Goal: Transaction & Acquisition: Purchase product/service

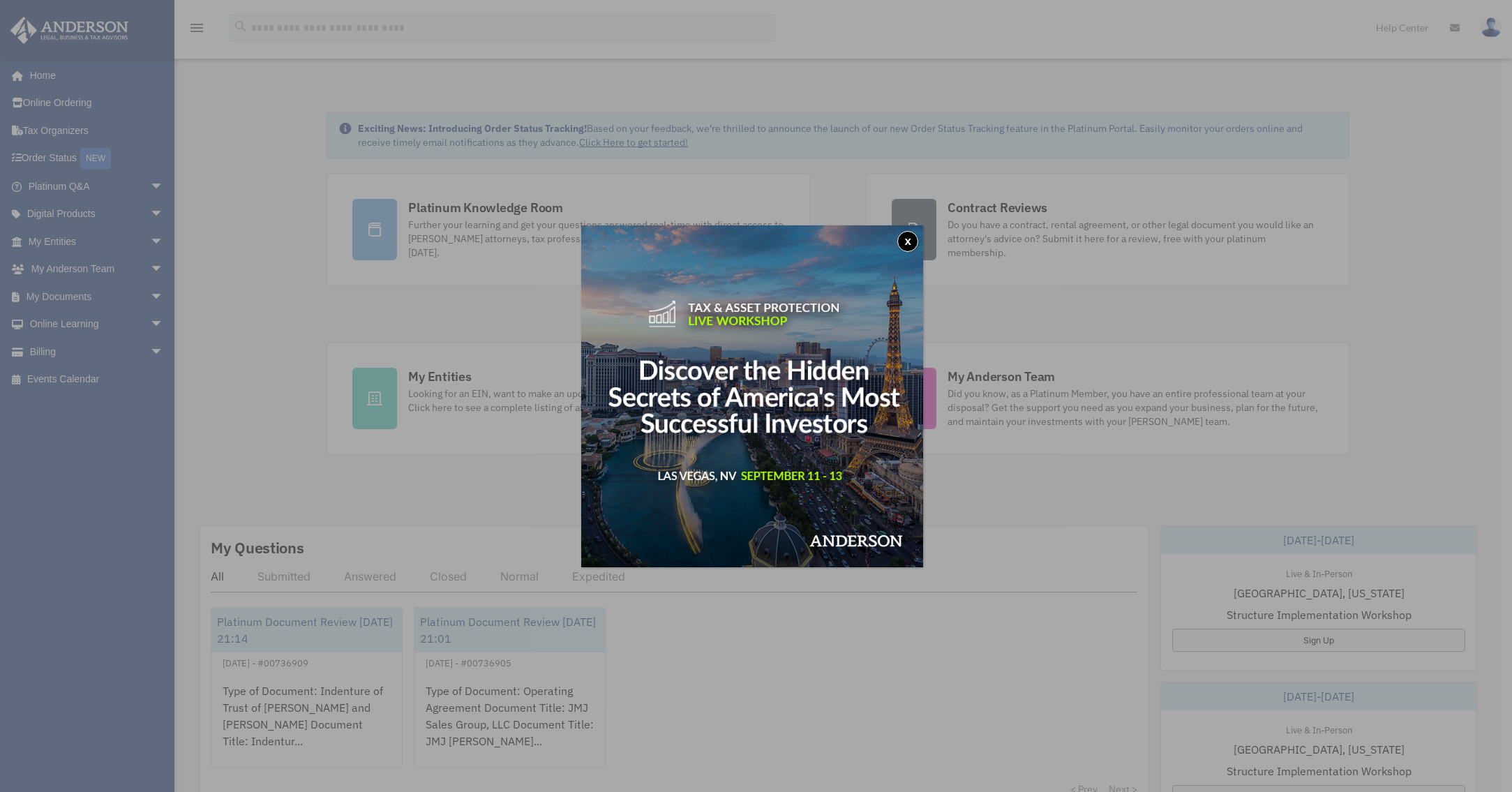
click at [913, 241] on button "x" at bounding box center [908, 242] width 21 height 21
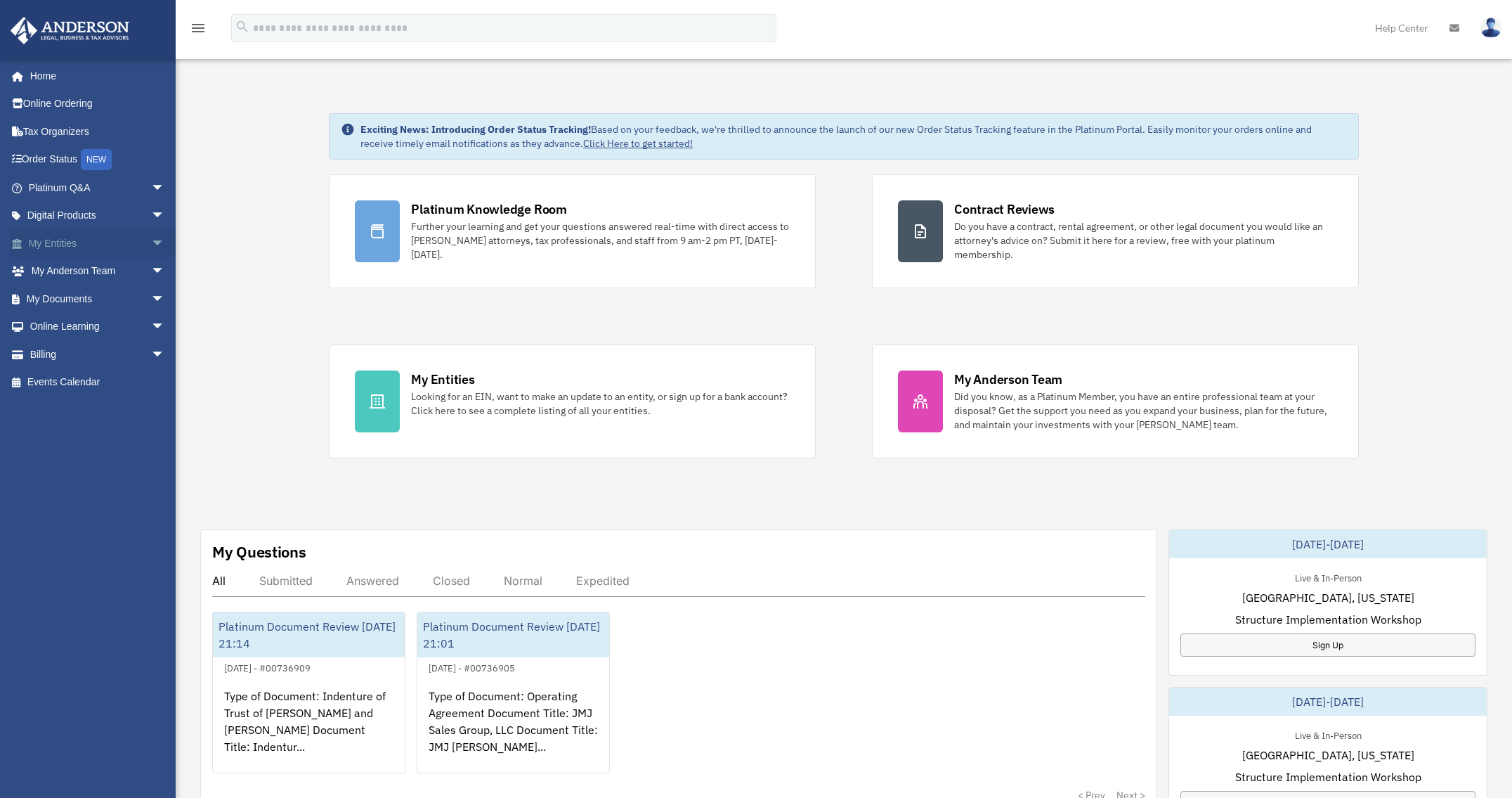
click at [94, 246] on link "My Entities arrow_drop_down" at bounding box center [98, 242] width 177 height 28
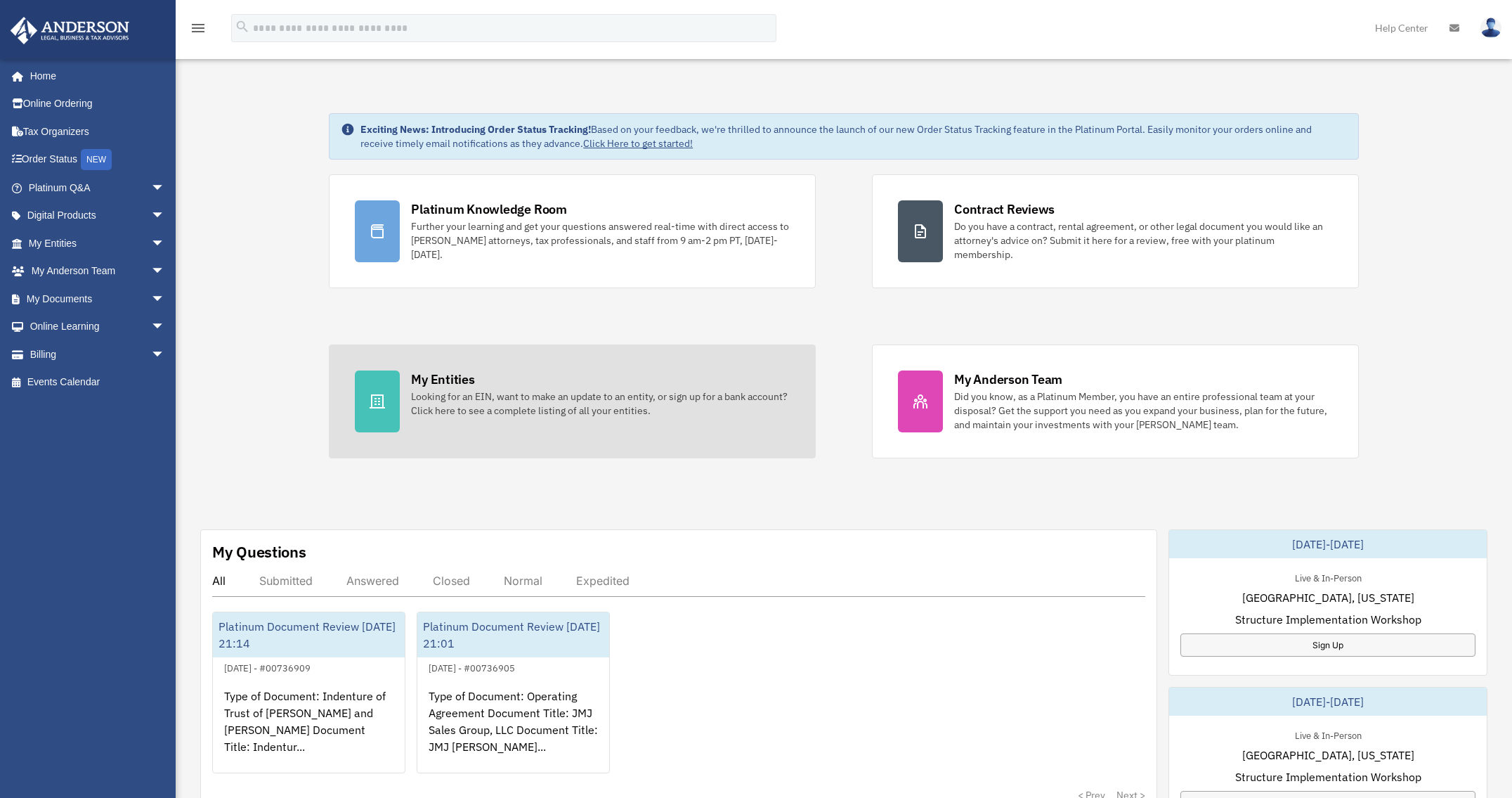
click at [492, 399] on div "Looking for an EIN, want to make an update to an entity, or sign up for a bank …" at bounding box center [601, 403] width 378 height 28
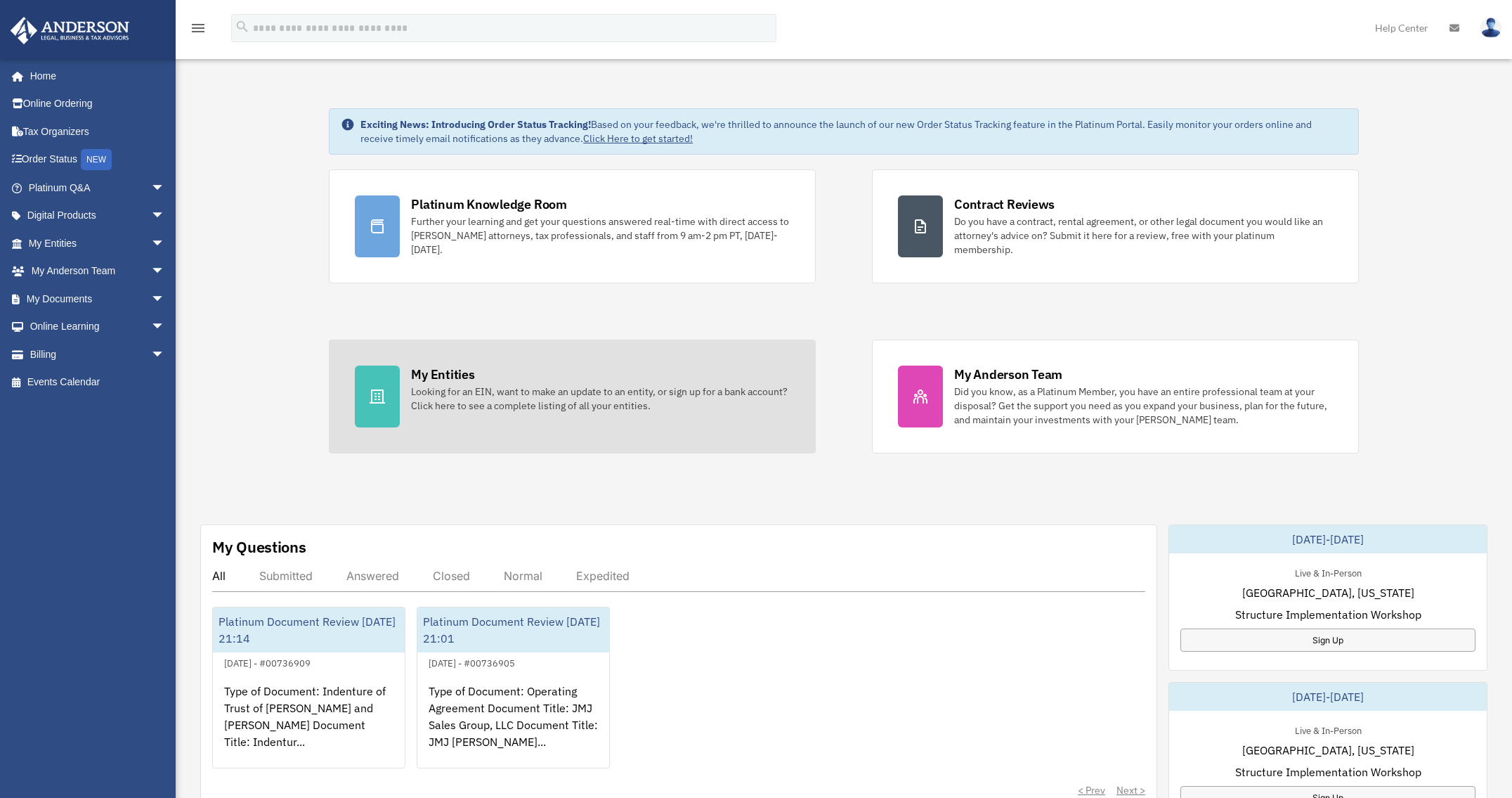
scroll to position [7, 0]
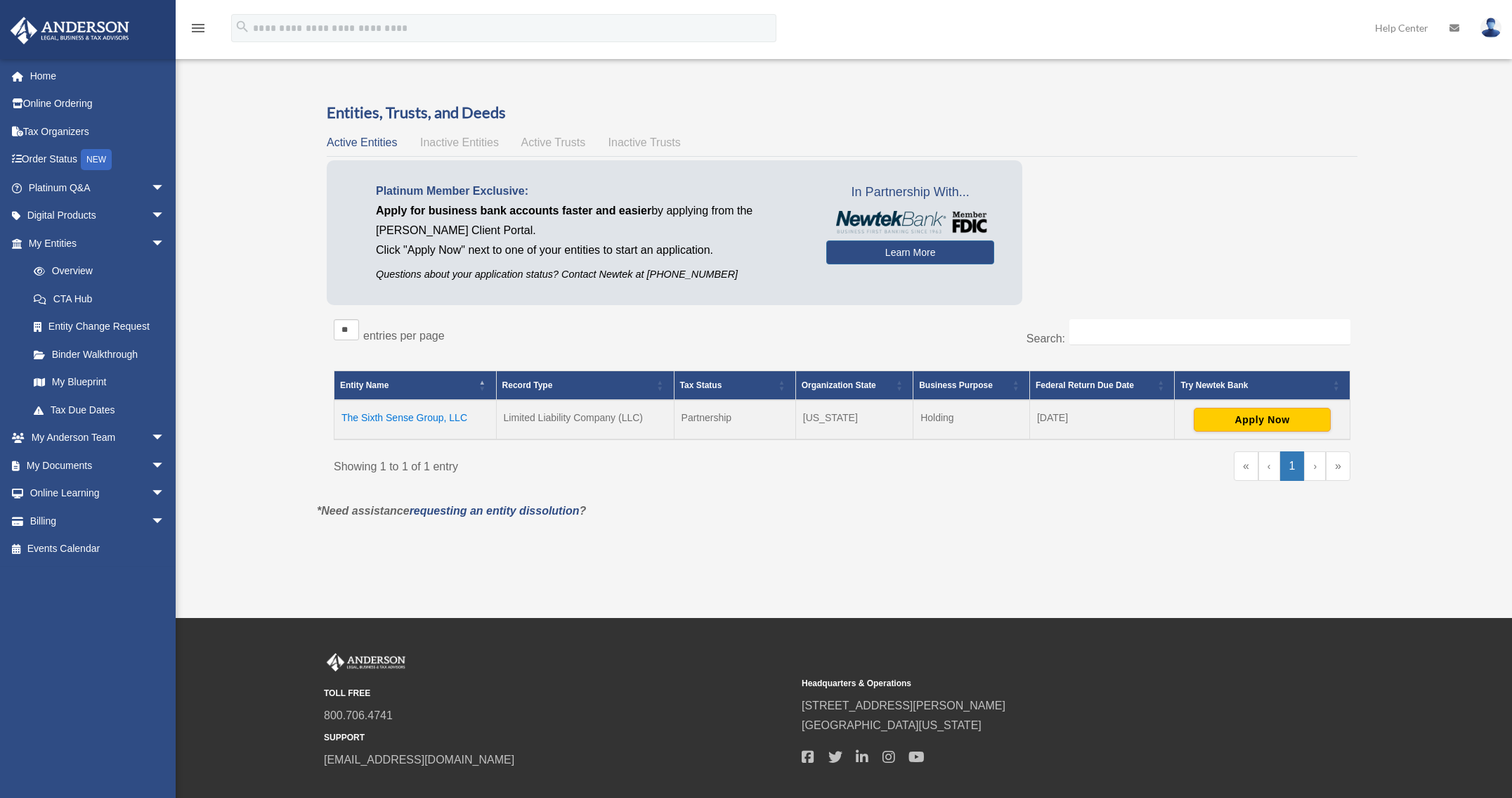
click at [468, 145] on span "Inactive Entities" at bounding box center [459, 142] width 78 height 12
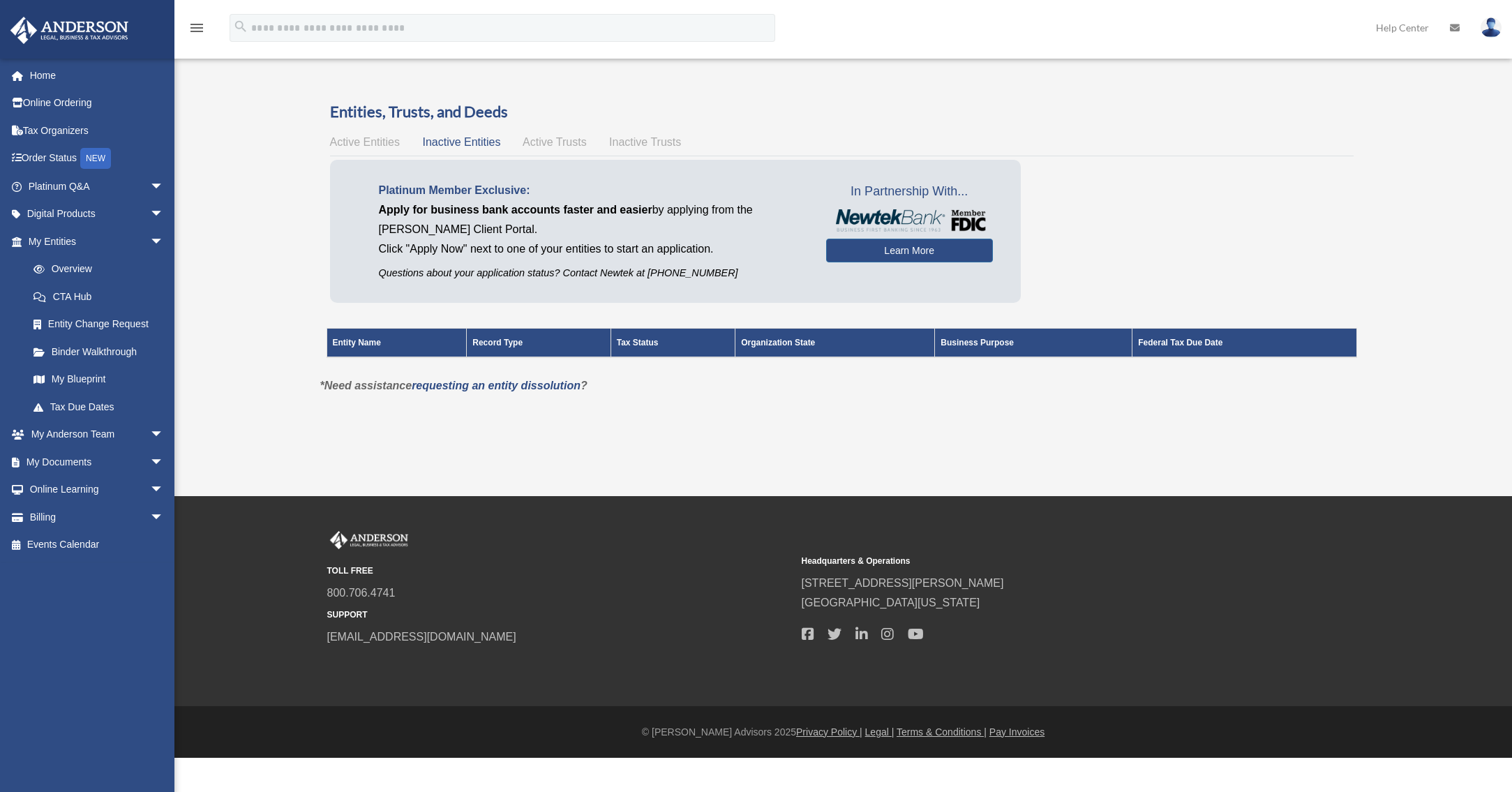
click at [548, 145] on span "Active Trusts" at bounding box center [554, 142] width 64 height 12
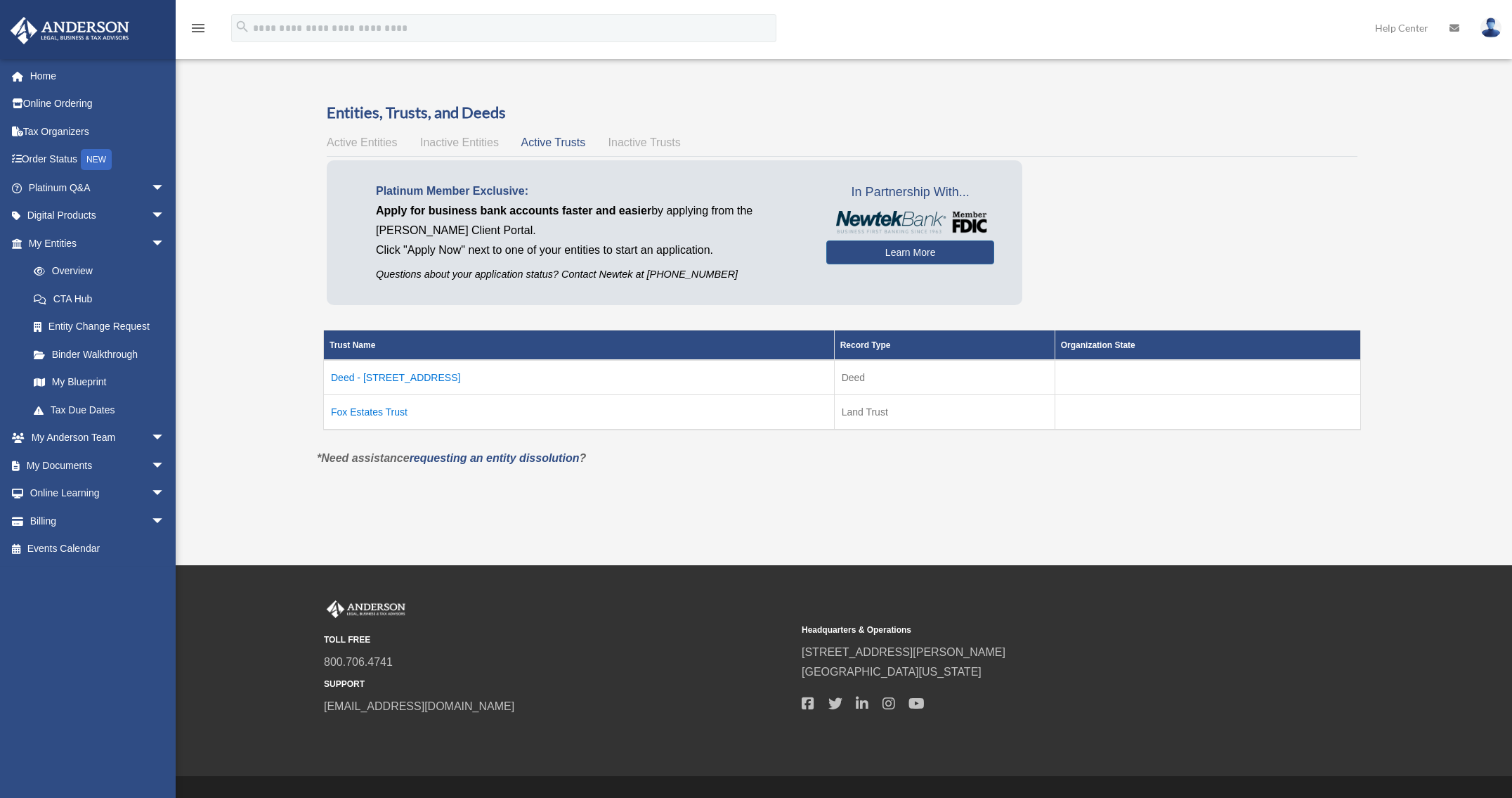
click at [628, 142] on span "Inactive Trusts" at bounding box center [644, 142] width 72 height 12
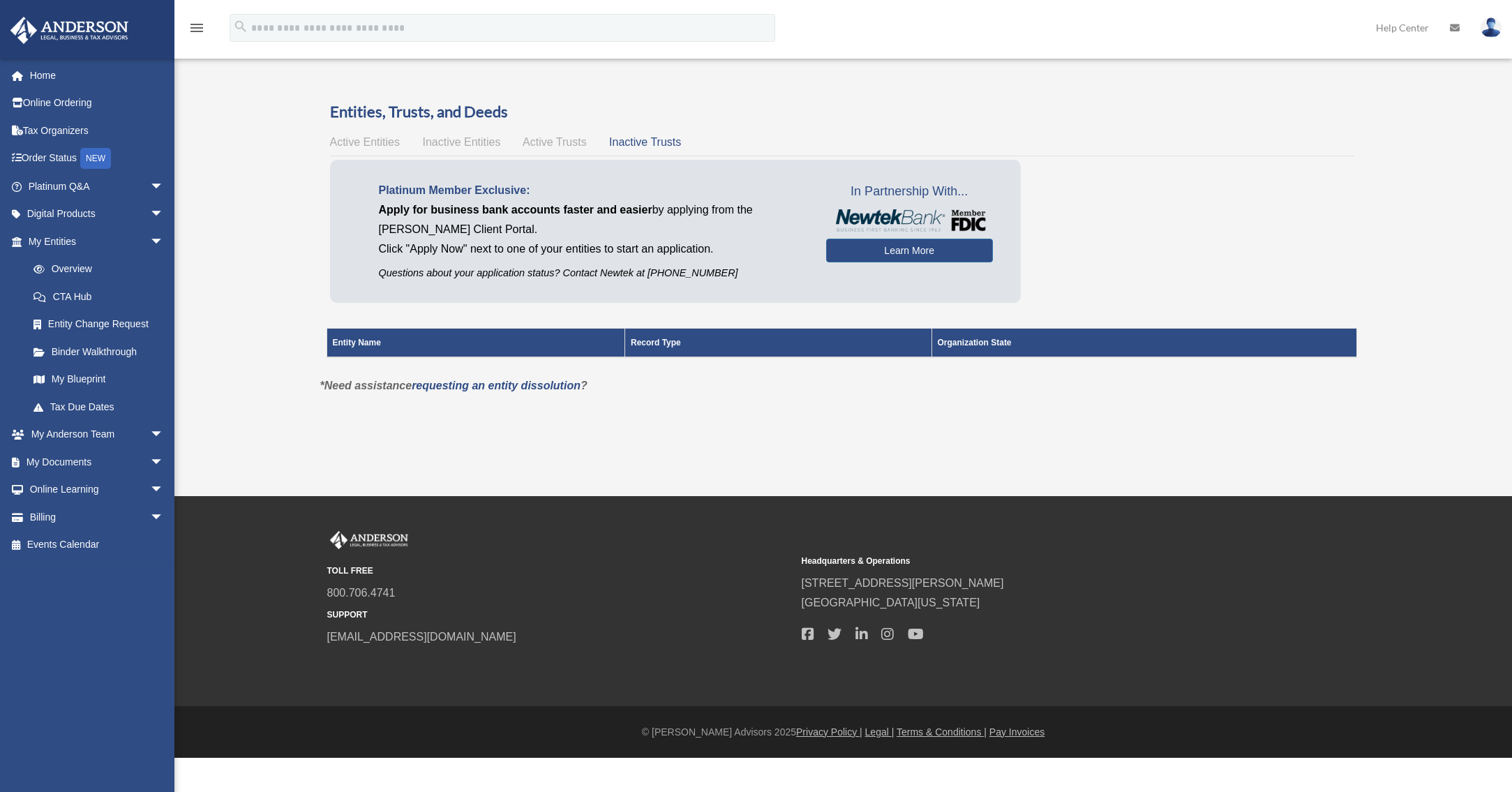
click at [551, 142] on span "Active Trusts" at bounding box center [554, 142] width 64 height 12
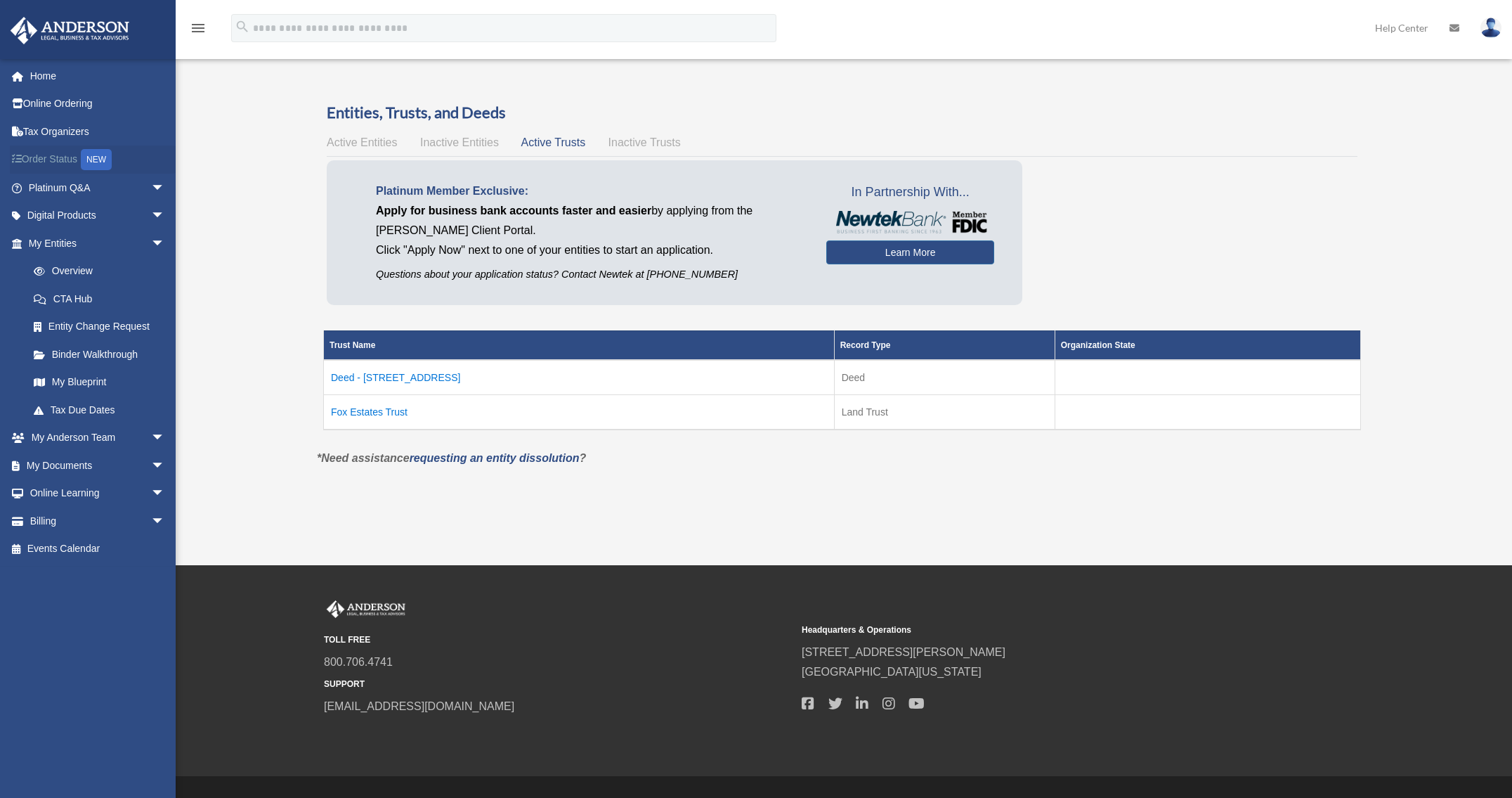
click at [66, 157] on link "Order Status NEW" at bounding box center [98, 160] width 177 height 29
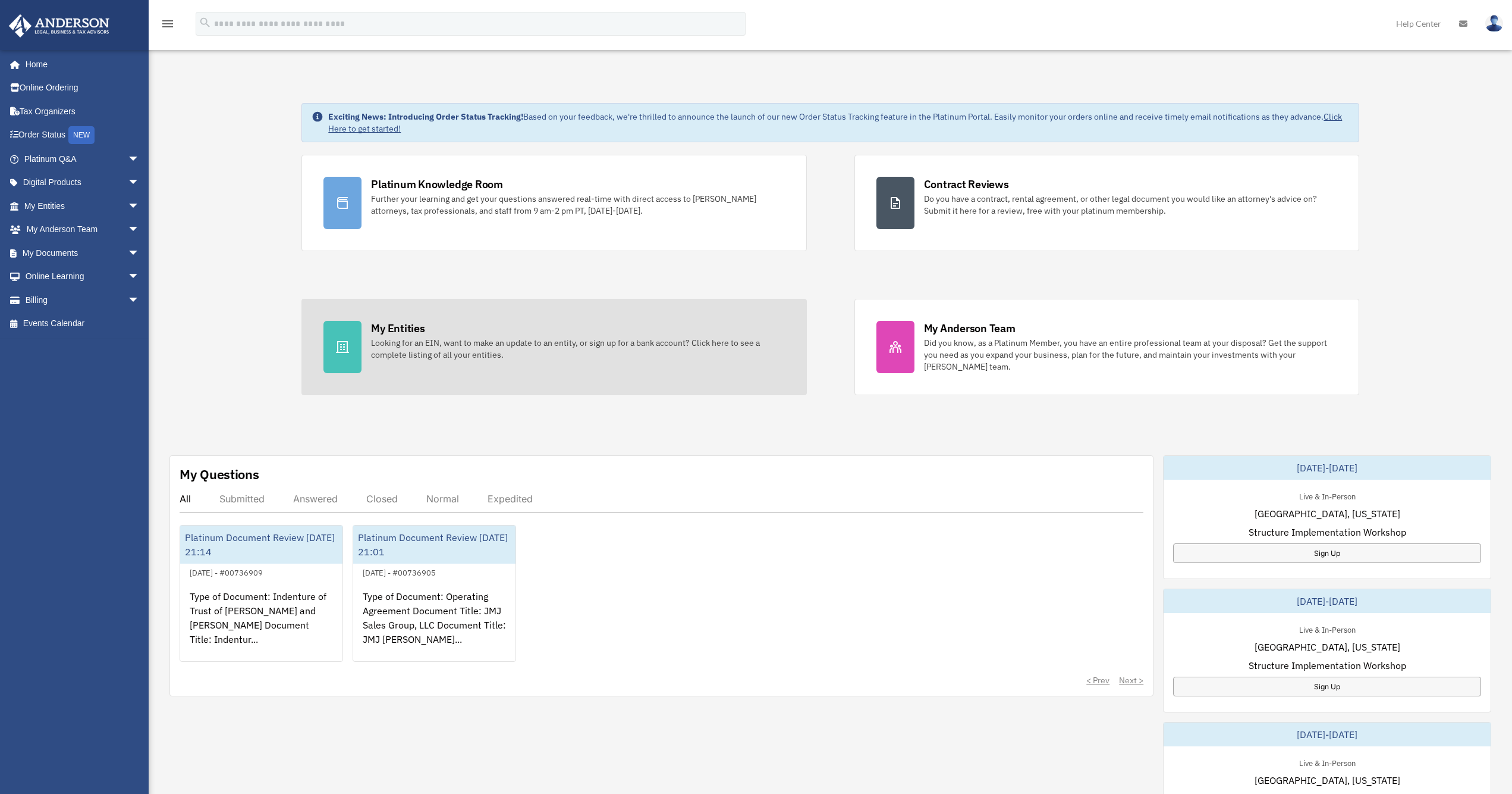
click at [450, 352] on div "Looking for an EIN, want to make an update to an entity, or sign up for a bank …" at bounding box center [578, 348] width 414 height 24
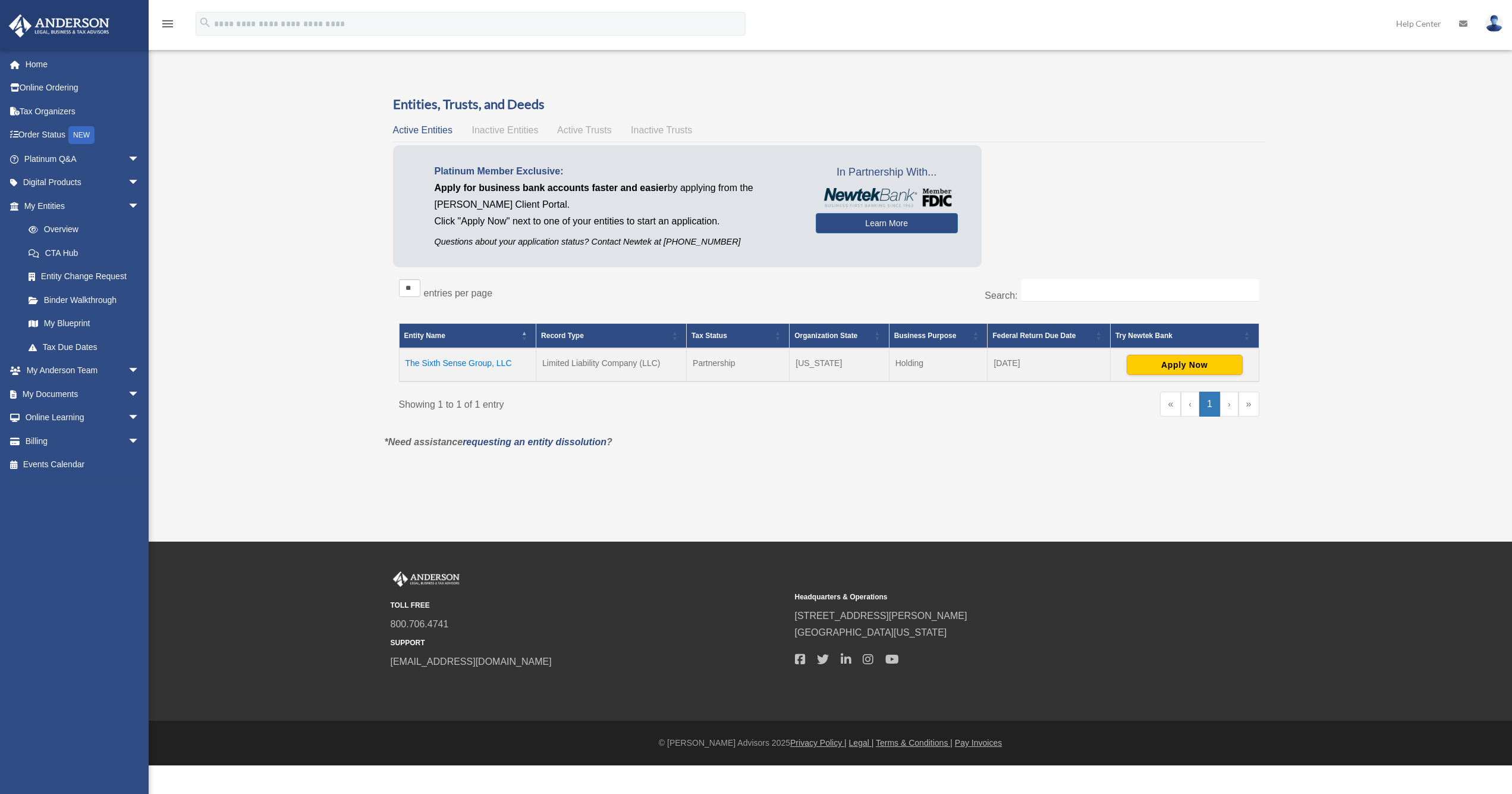
click at [1254, 401] on link "»" at bounding box center [1248, 404] width 20 height 25
click at [436, 363] on td "The Sixth Sense Group, LLC" at bounding box center [467, 365] width 137 height 34
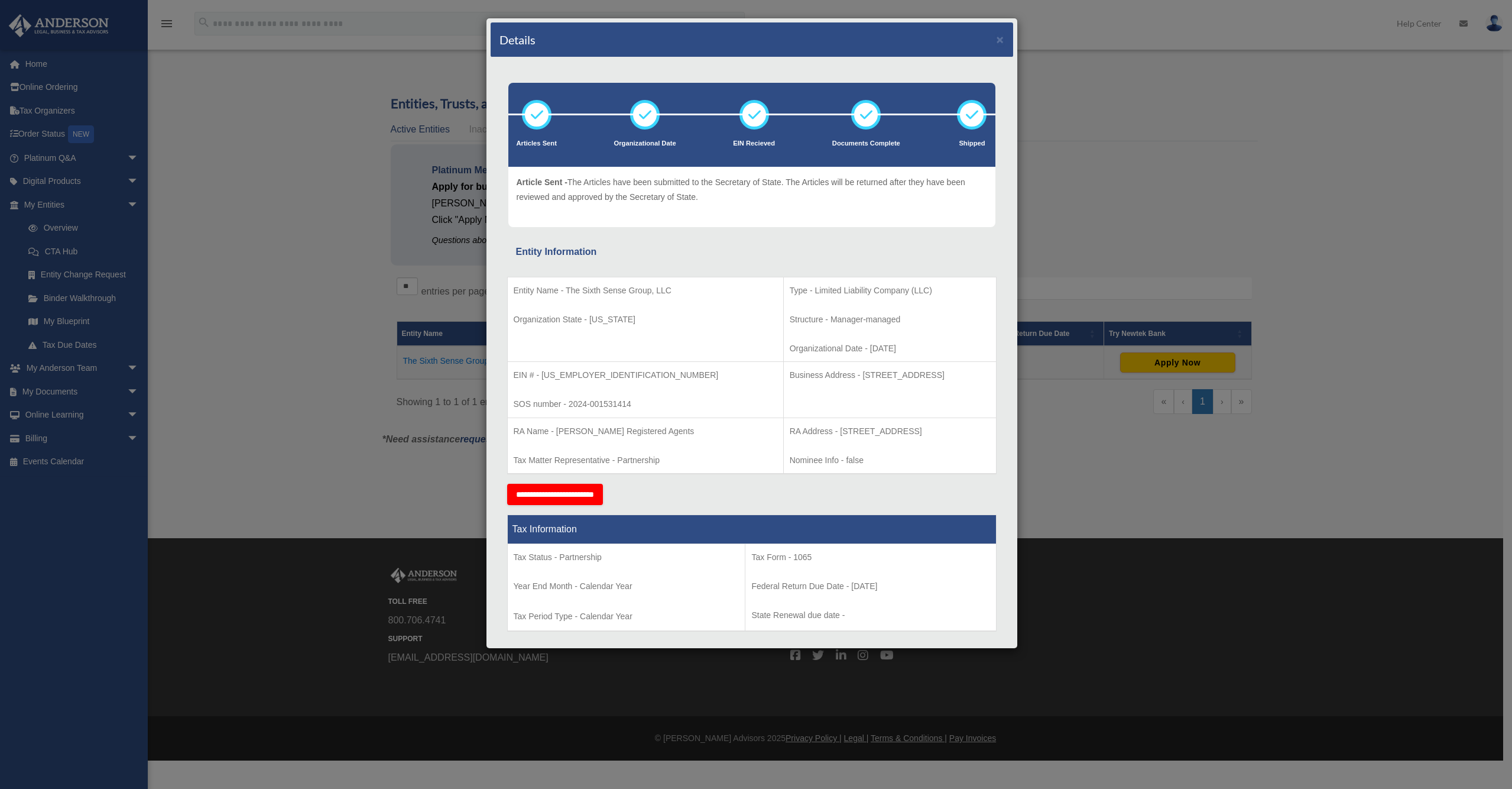
click at [1102, 359] on div "Details × Articles Sent Organizational Date" at bounding box center [756, 394] width 1512 height 789
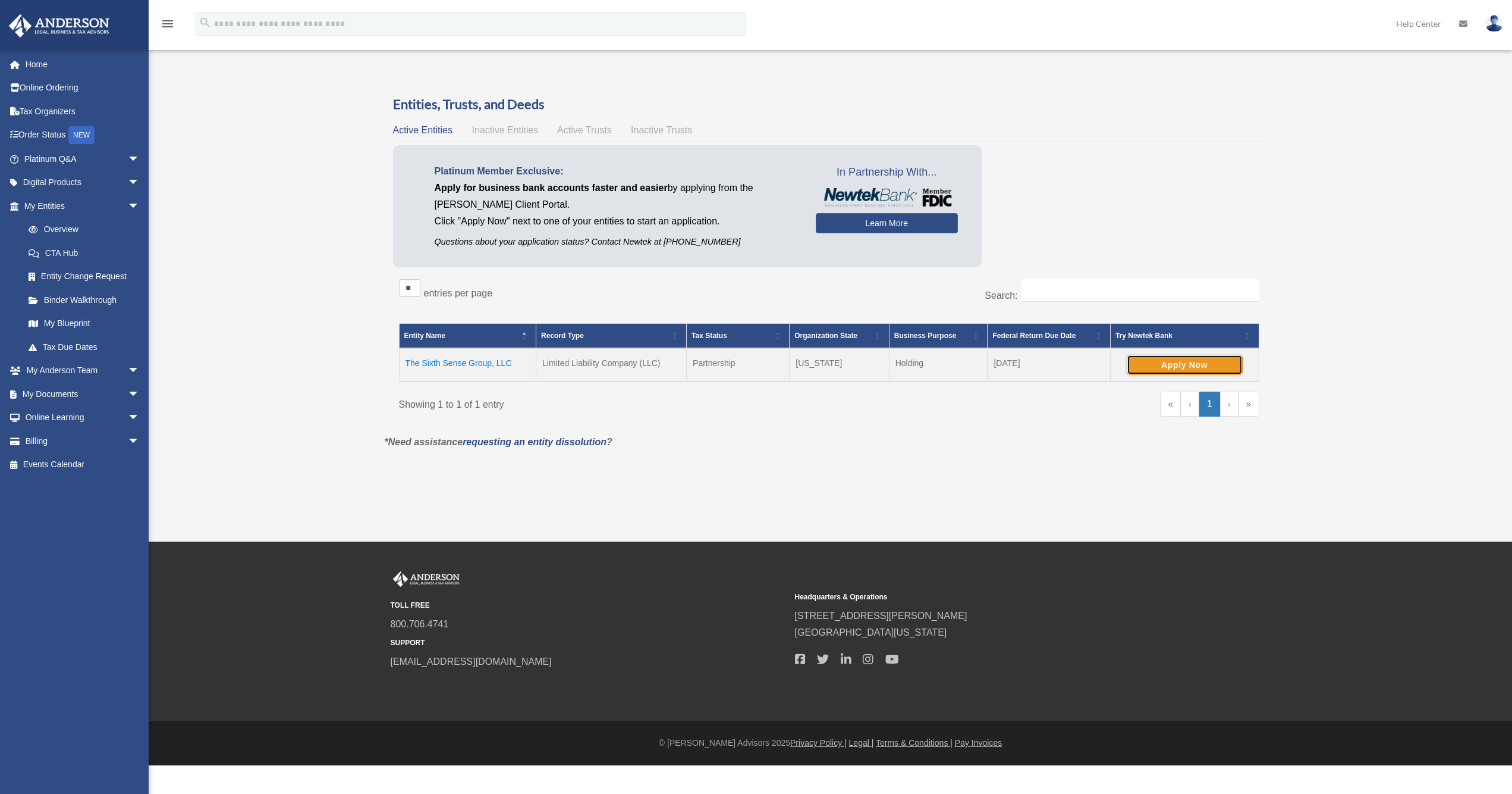
click at [1168, 365] on button "Apply Now" at bounding box center [1185, 365] width 116 height 20
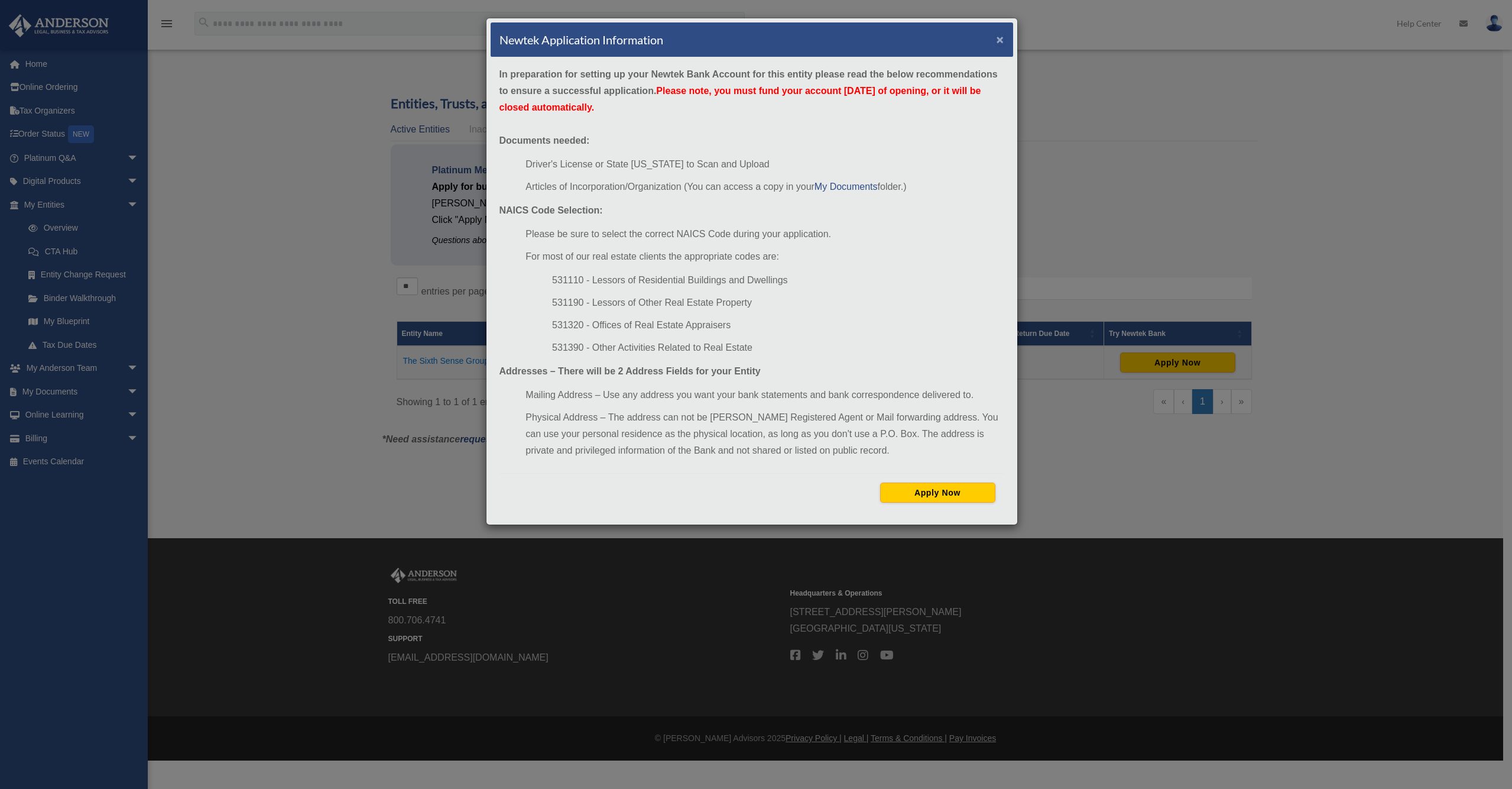
click at [1002, 43] on button "×" at bounding box center [1000, 39] width 7 height 12
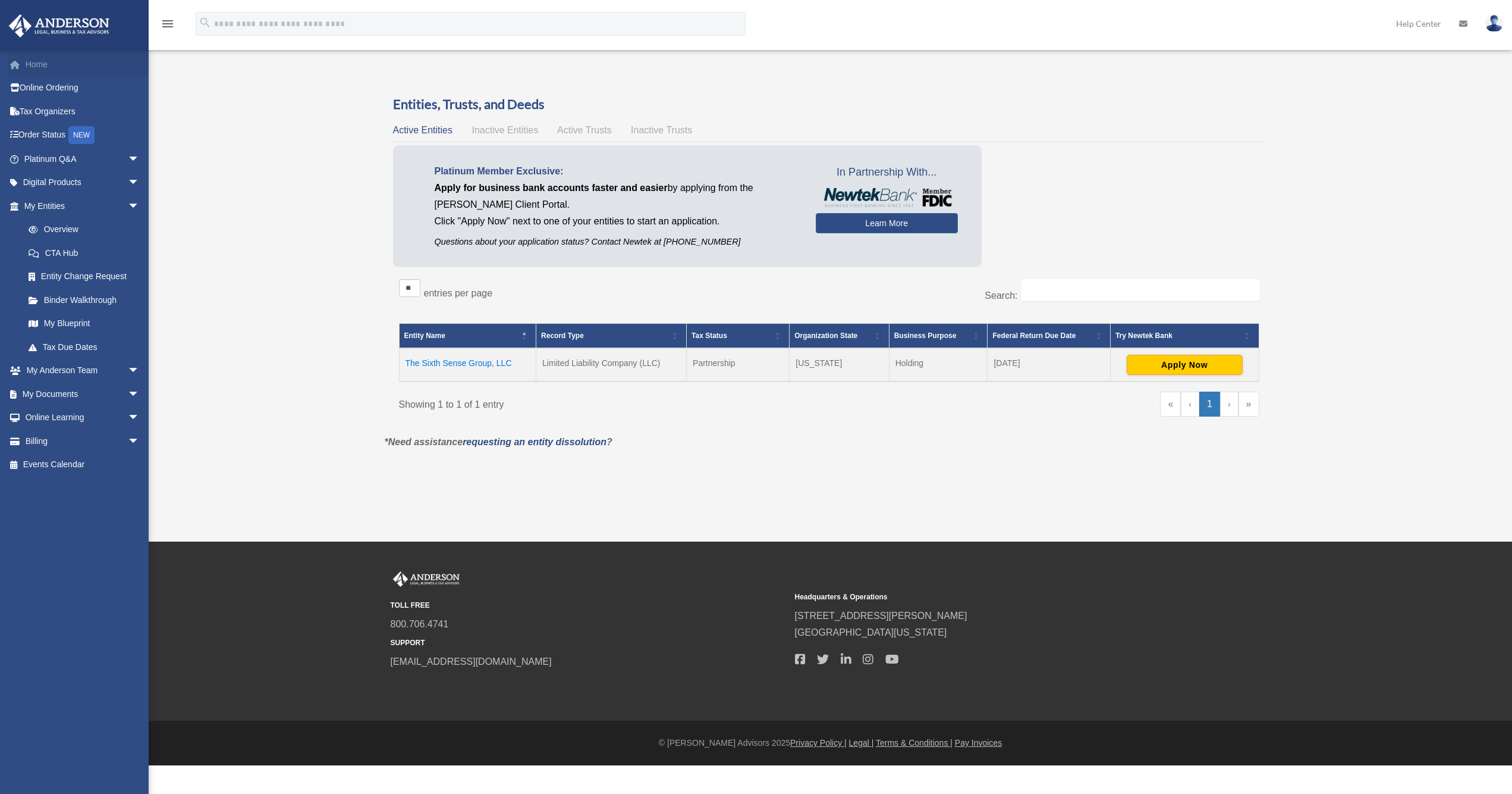
click at [46, 65] on link "Home" at bounding box center [83, 64] width 150 height 24
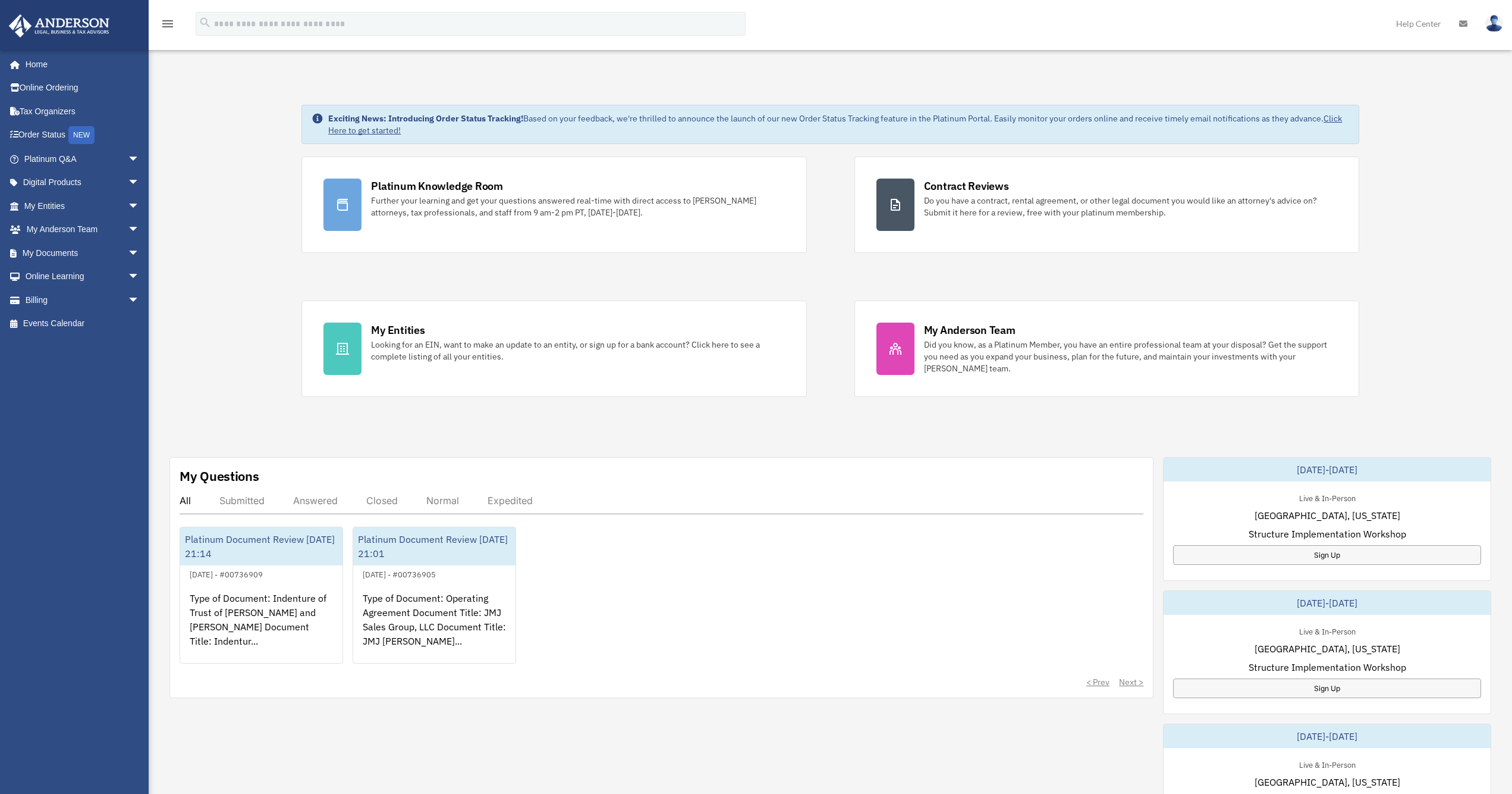
click at [1340, 121] on link "Click Here to get started!" at bounding box center [835, 124] width 1013 height 23
click at [127, 297] on span "arrow_drop_down" at bounding box center [139, 300] width 24 height 25
click at [96, 322] on link "$ Open Invoices" at bounding box center [87, 324] width 141 height 25
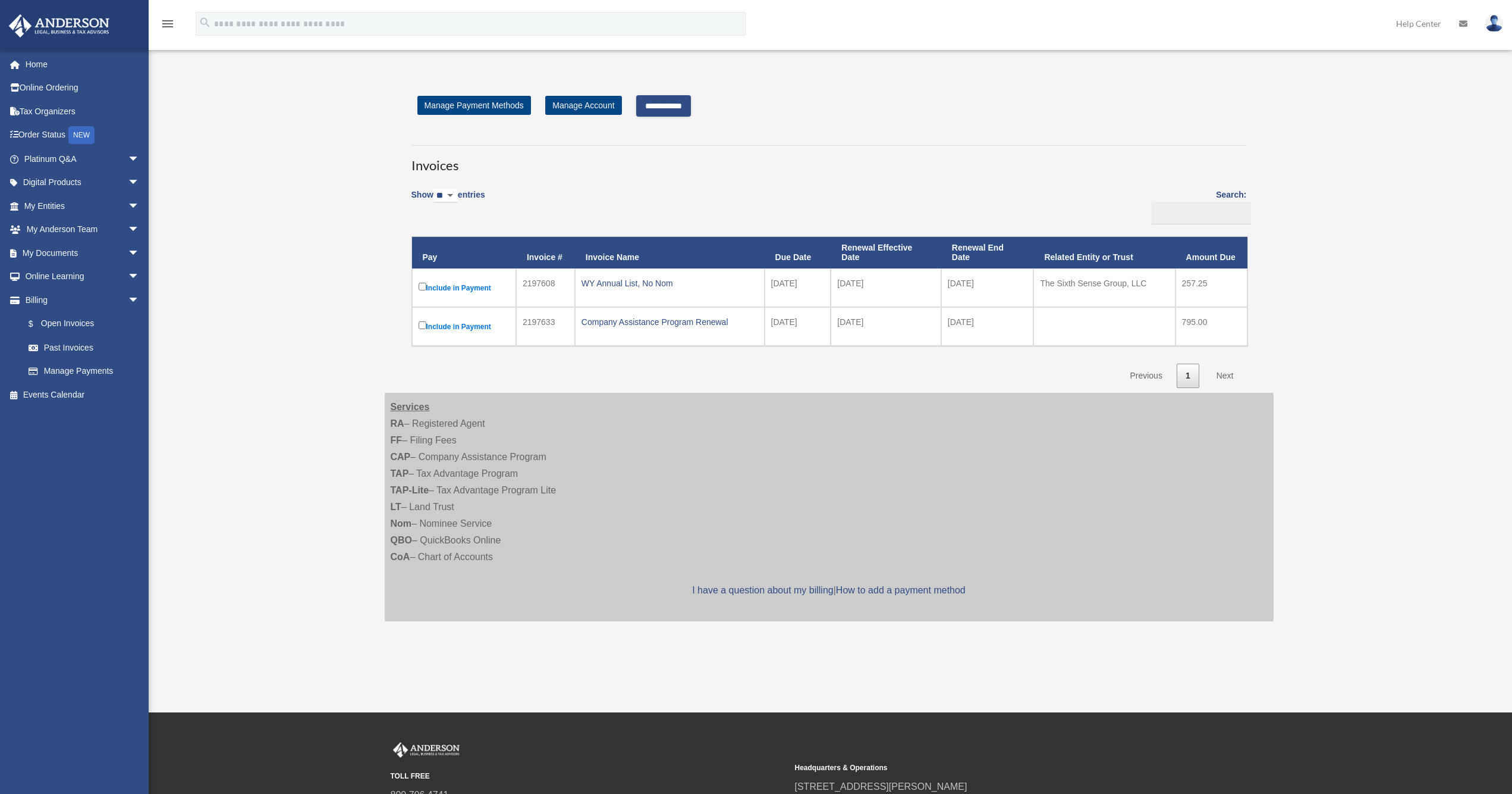
click at [689, 106] on input "**********" at bounding box center [663, 105] width 55 height 21
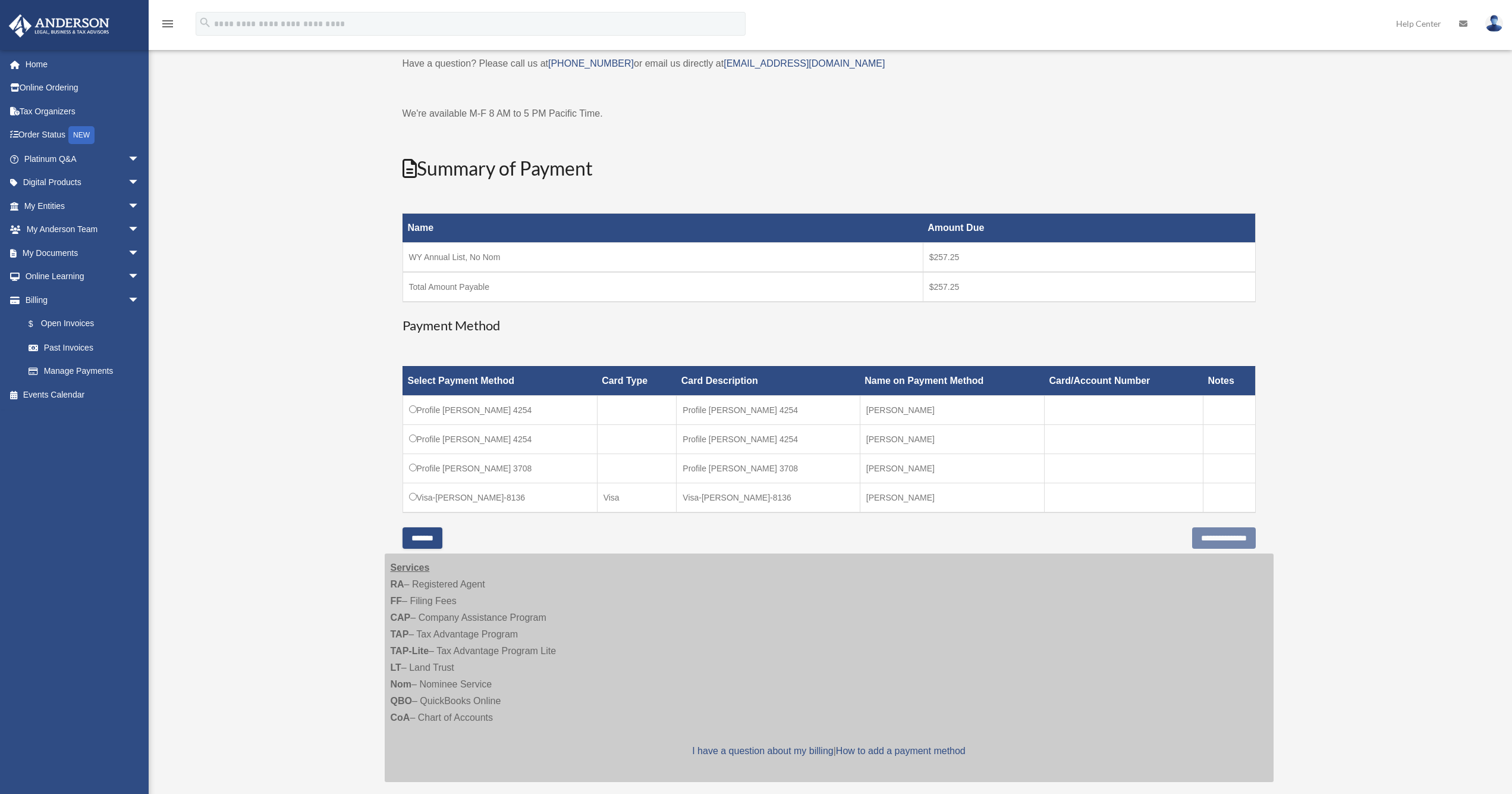
scroll to position [53, 0]
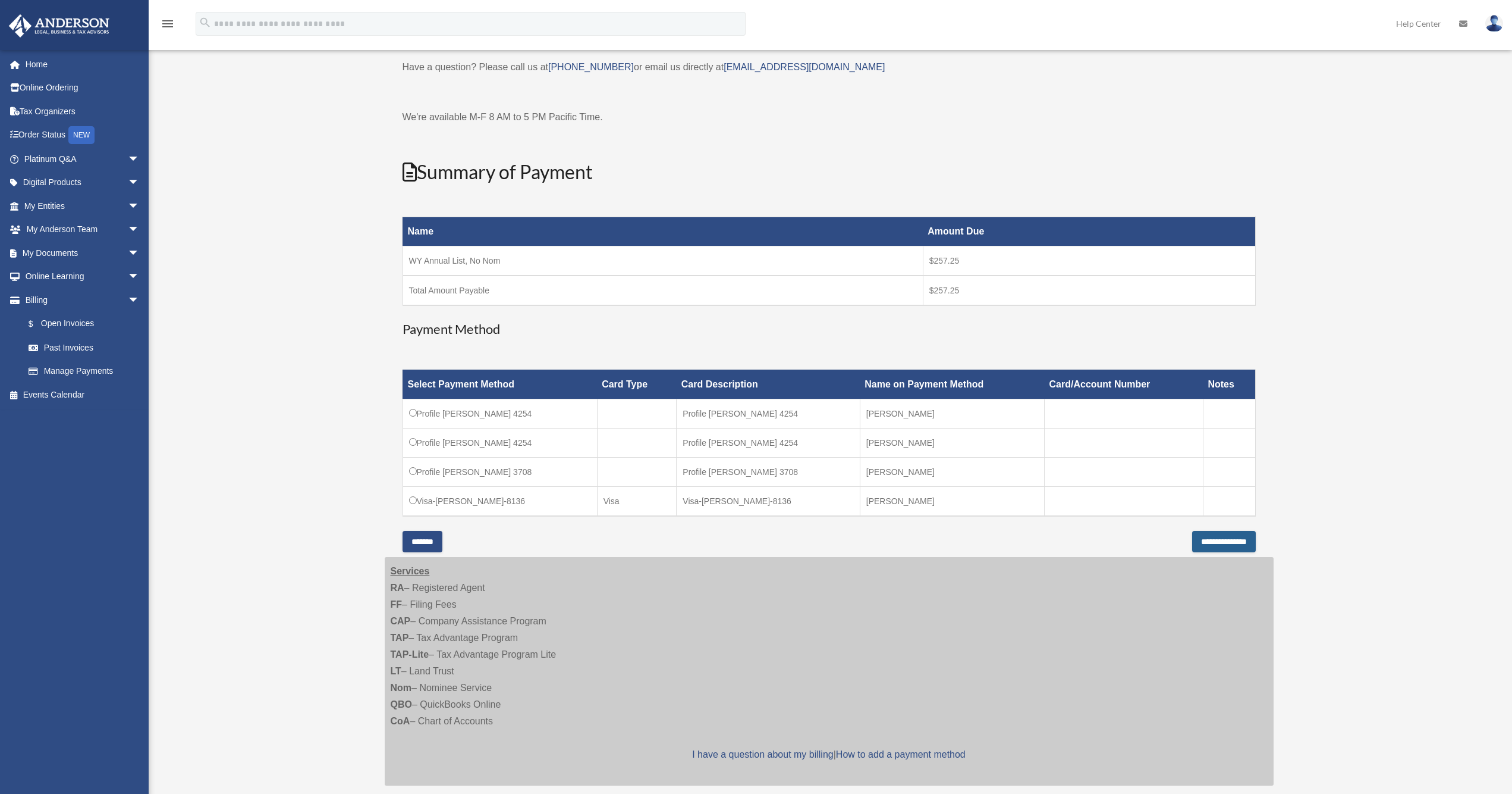
click at [1201, 541] on input "**********" at bounding box center [1224, 541] width 64 height 21
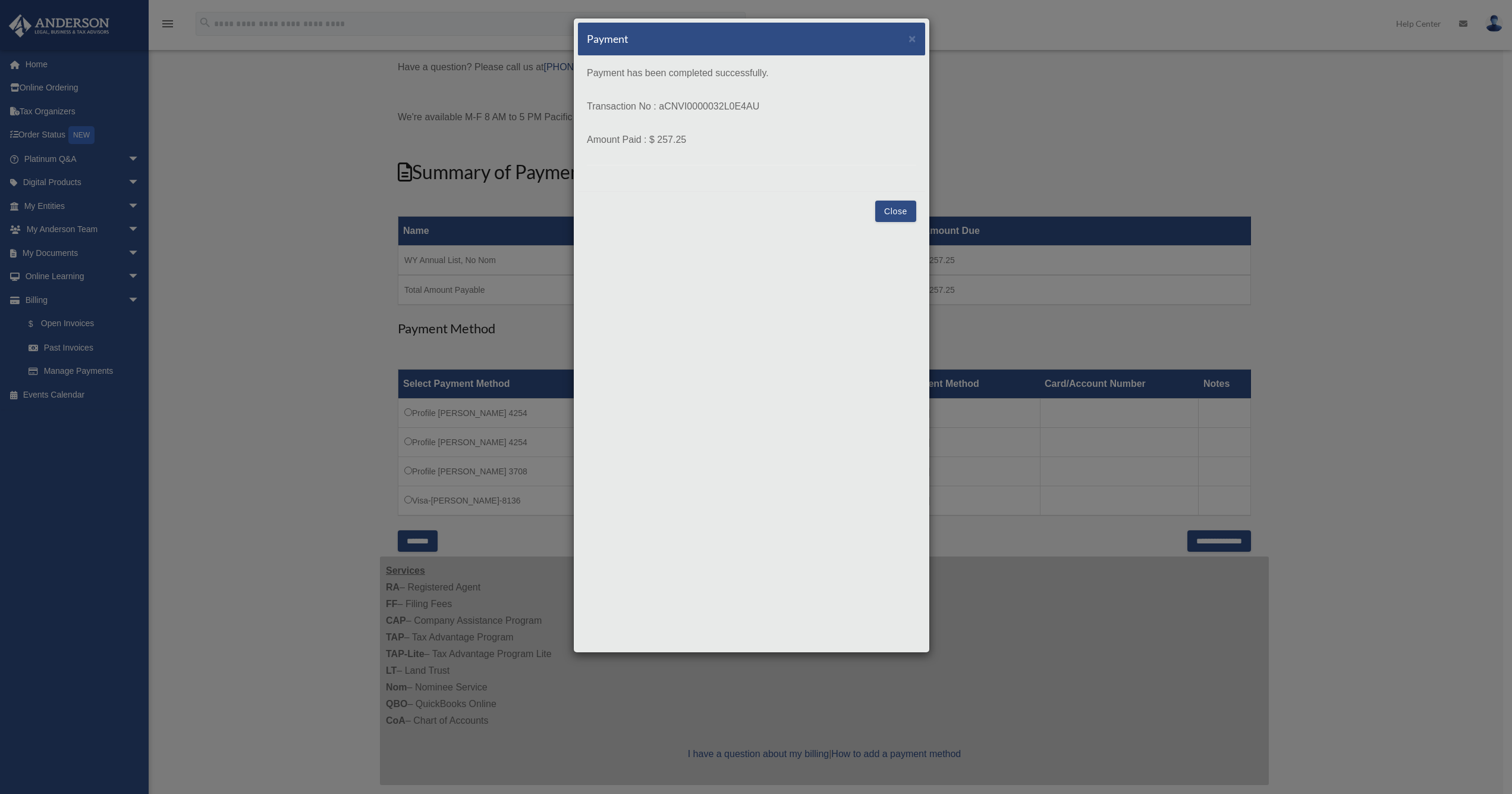
click at [897, 215] on button "Close" at bounding box center [896, 211] width 41 height 21
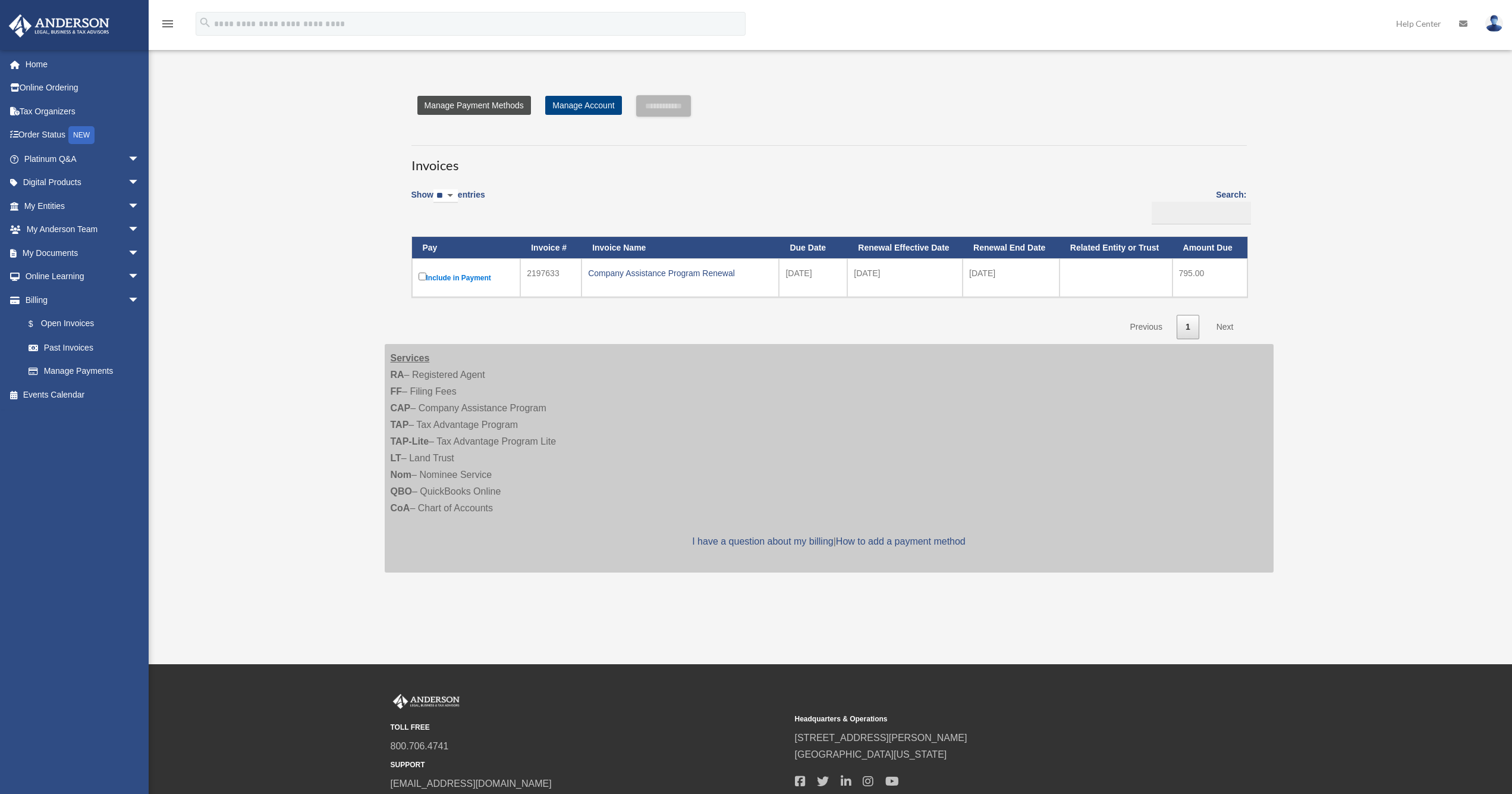
click at [503, 109] on link "Manage Payment Methods" at bounding box center [474, 105] width 114 height 19
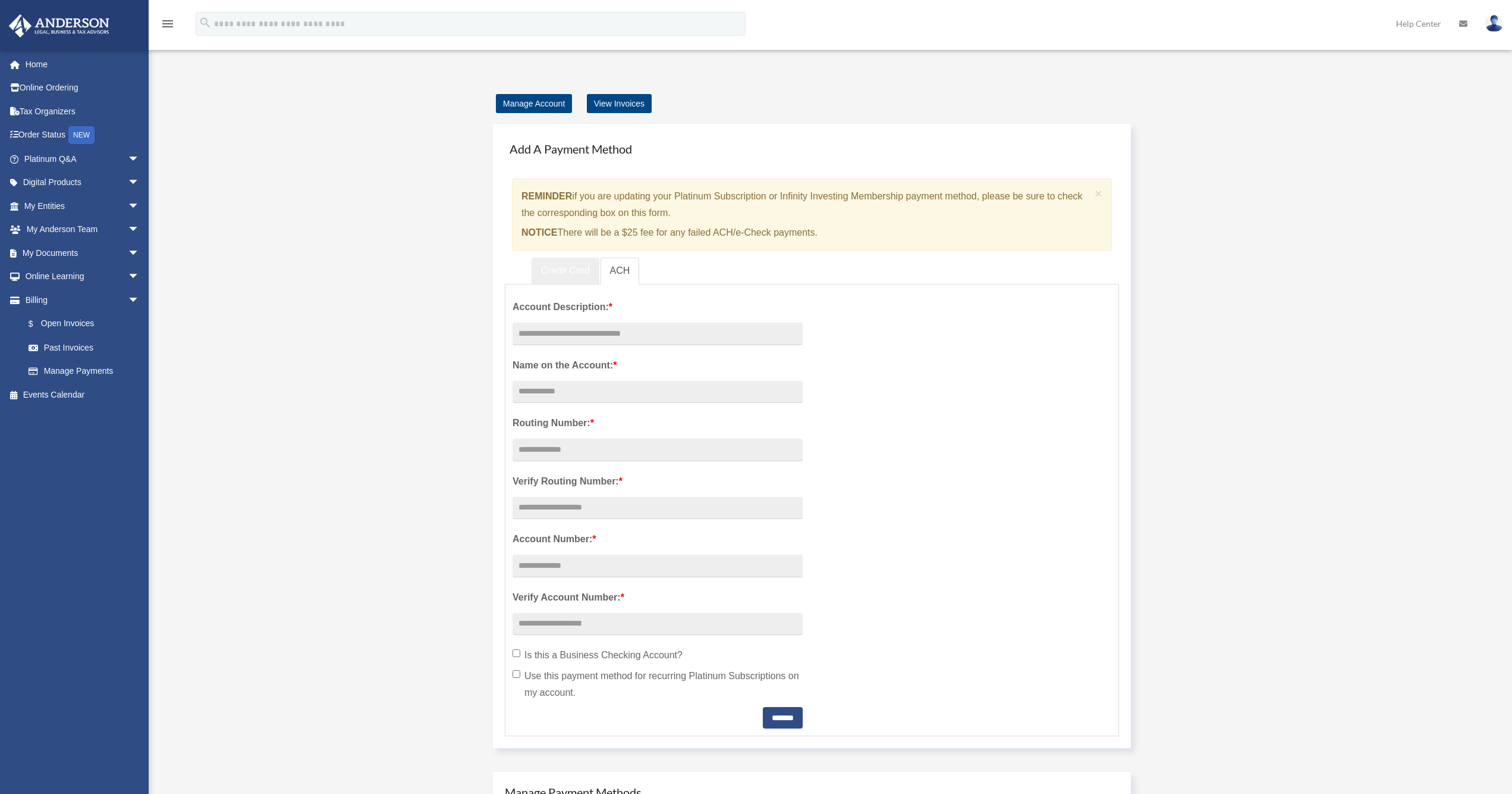
click at [582, 276] on link "Credit Card" at bounding box center [565, 271] width 68 height 27
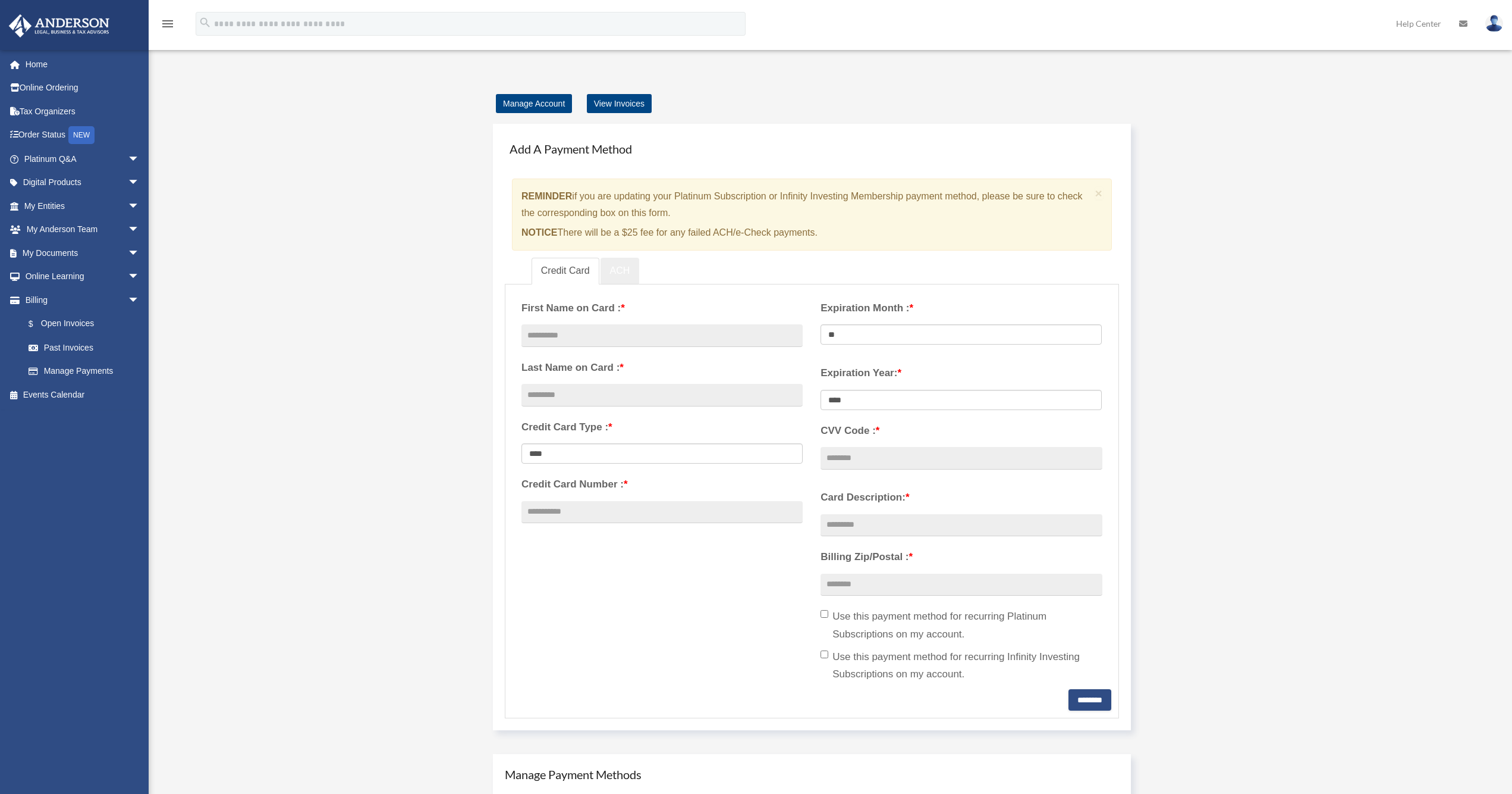
click at [619, 272] on link "ACH" at bounding box center [620, 271] width 39 height 27
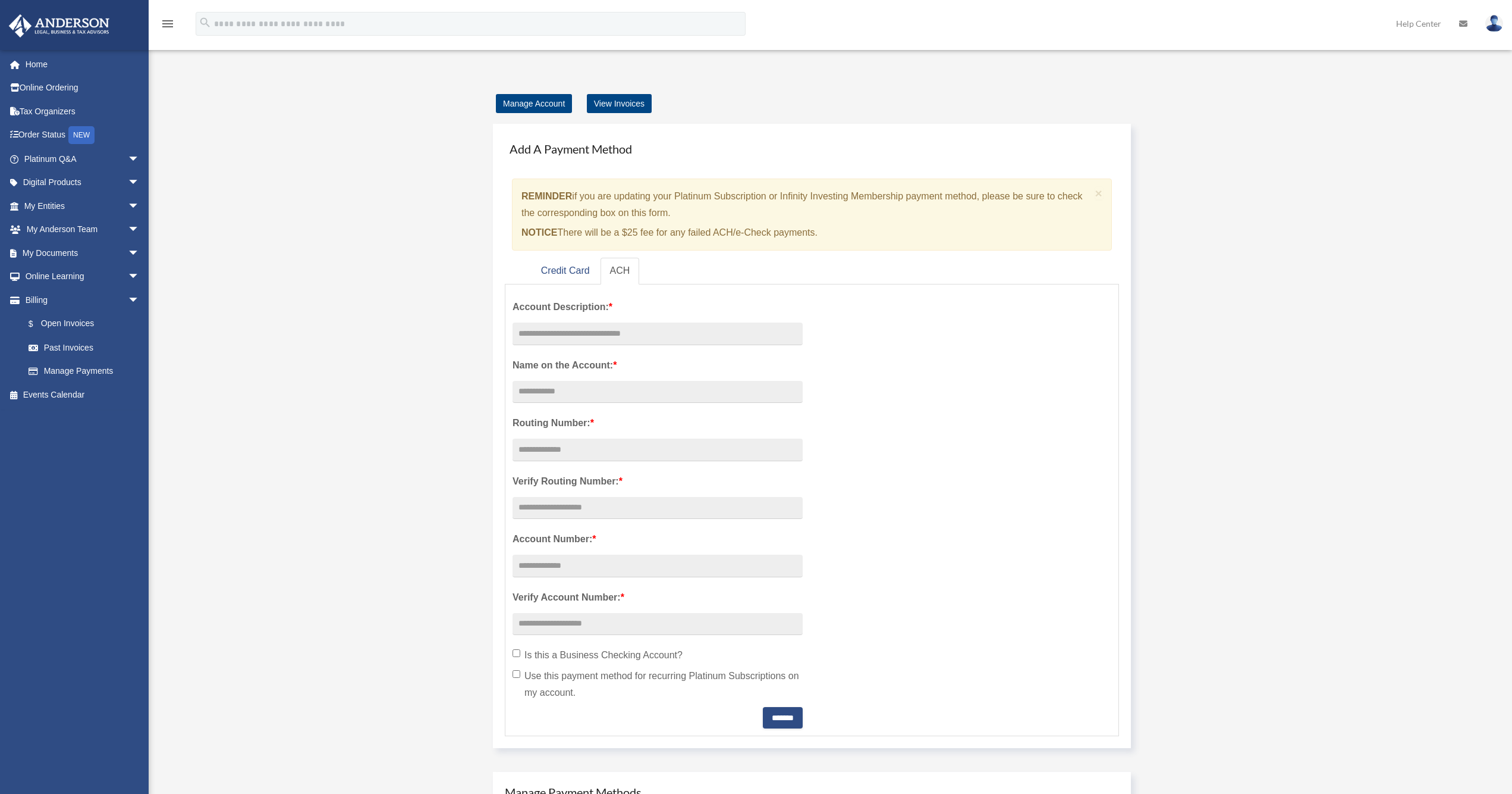
click at [1341, 398] on div "Add Card [EMAIL_ADDRESS][DOMAIN_NAME] Sign Out [EMAIL_ADDRESS][DOMAIN_NAME] Hom…" at bounding box center [756, 590] width 1512 height 1061
